Goal: Transaction & Acquisition: Purchase product/service

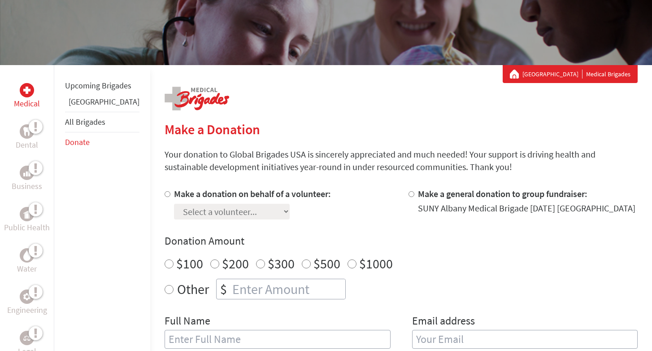
scroll to position [112, 0]
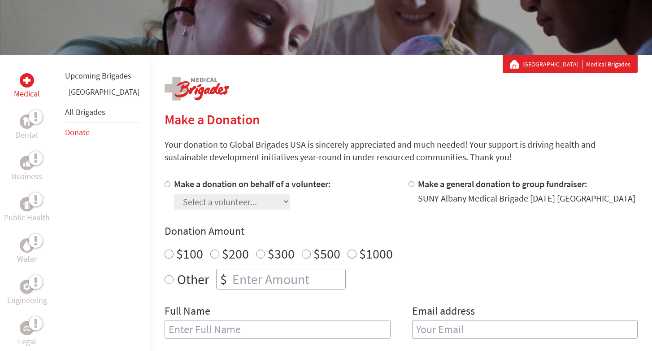
click at [165, 185] on div at bounding box center [169, 194] width 9 height 32
click at [165, 185] on input "Make a donation on behalf of a volunteer:" at bounding box center [168, 184] width 6 height 6
radio input "true"
select select "B58172EE-8509-11EF-BF8B-42010A8A0043"
radio input "true"
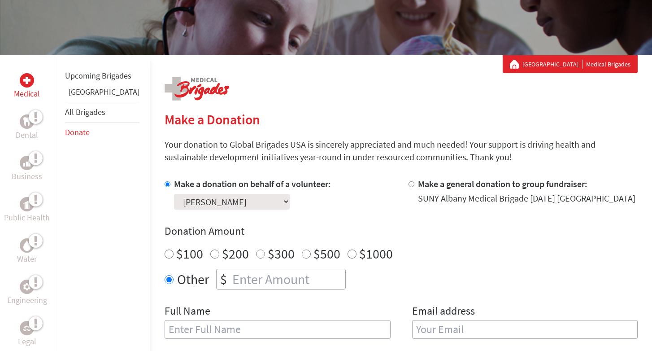
click at [276, 277] on input "number" at bounding box center [287, 279] width 115 height 20
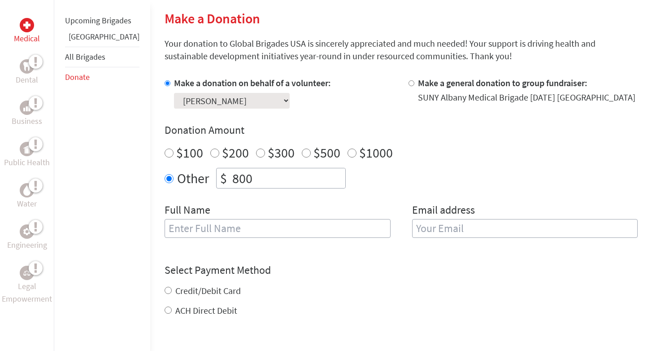
scroll to position [241, 0]
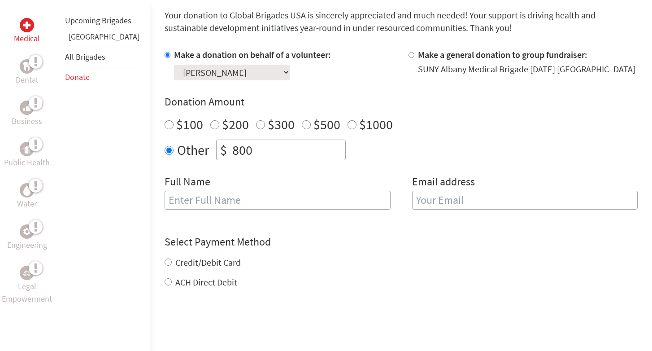
type input "800"
type input "[PERSON_NAME]"
type input "[EMAIL_ADDRESS][DOMAIN_NAME]"
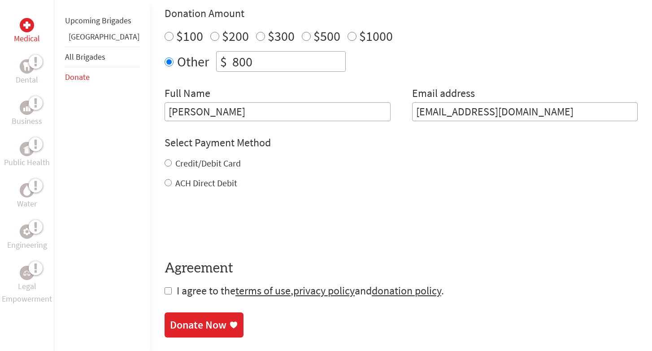
scroll to position [346, 0]
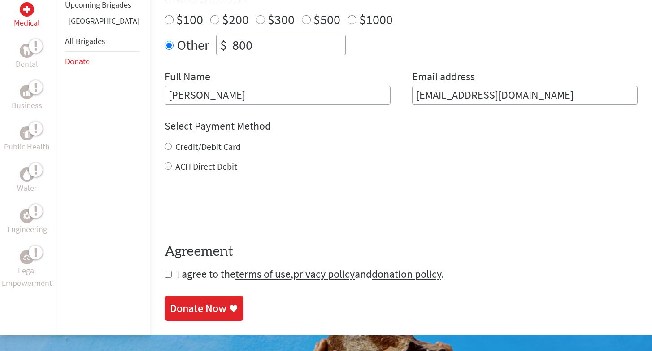
click at [190, 142] on label "Credit/Debit Card" at bounding box center [207, 146] width 65 height 11
click at [172, 143] on input "Credit/Debit Card" at bounding box center [168, 146] width 7 height 7
radio input "true"
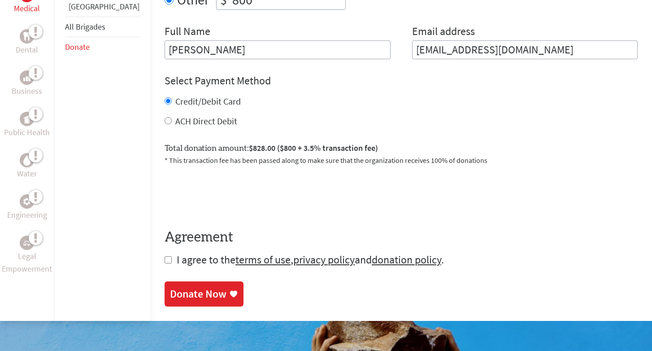
scroll to position [391, 0]
click at [165, 260] on input "checkbox" at bounding box center [168, 259] width 7 height 7
checkbox input "true"
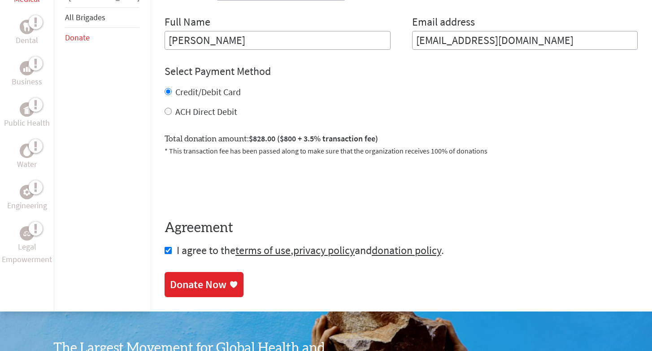
scroll to position [402, 0]
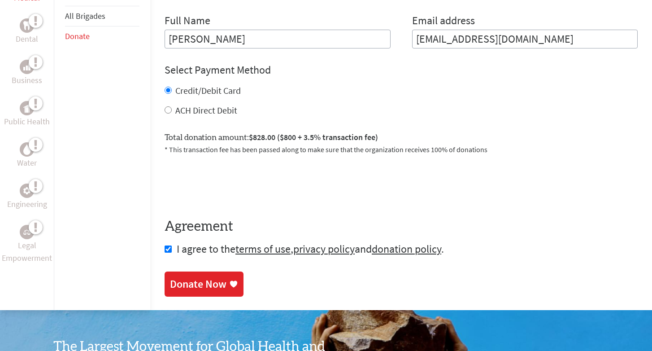
click at [229, 286] on icon at bounding box center [233, 283] width 9 height 9
